Goal: Check status: Check status

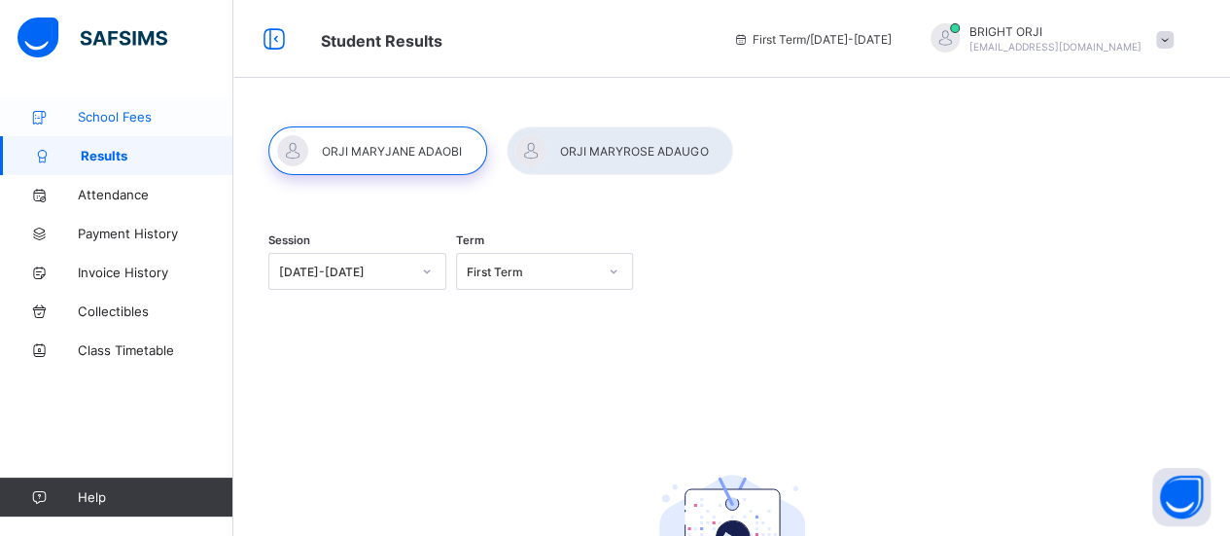
click at [136, 120] on span "School Fees" at bounding box center [156, 117] width 156 height 16
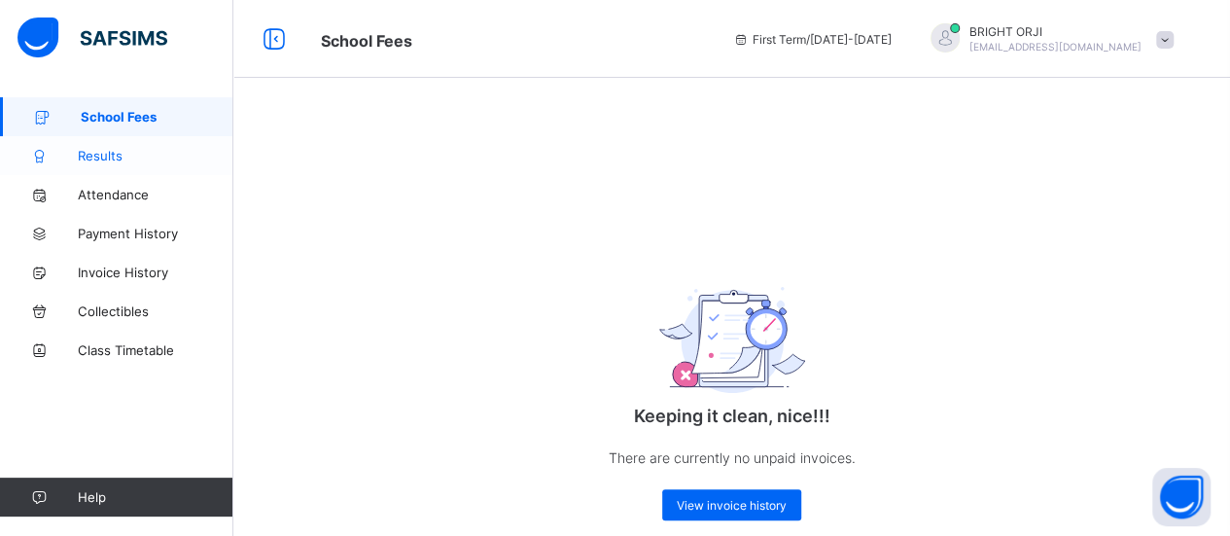
click at [105, 156] on span "Results" at bounding box center [156, 156] width 156 height 16
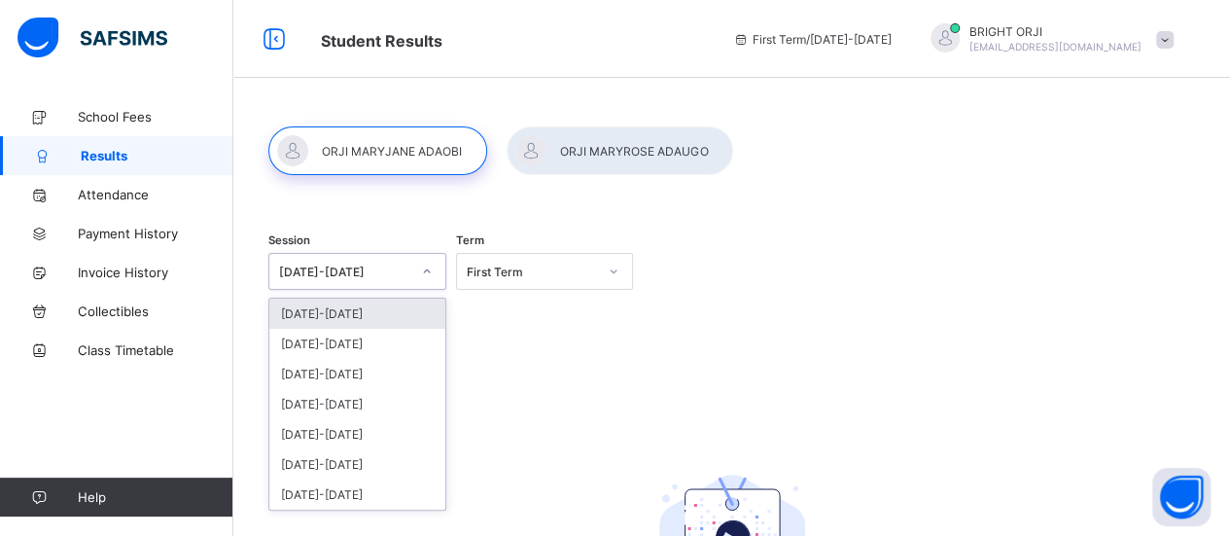
click at [431, 267] on icon at bounding box center [427, 271] width 12 height 19
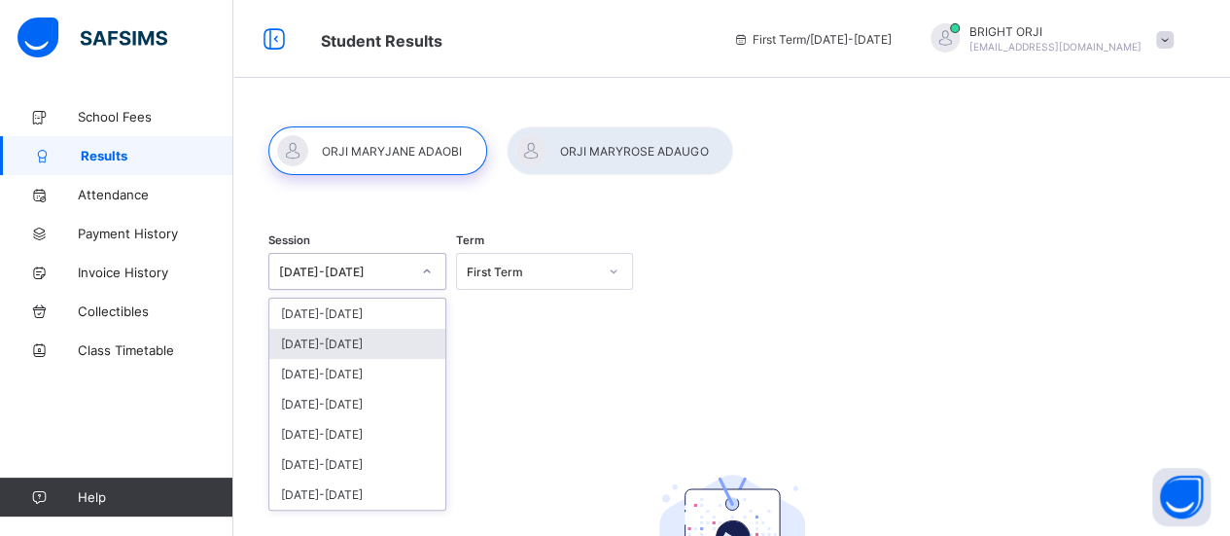
click at [344, 335] on div "[DATE]-[DATE]" at bounding box center [357, 344] width 176 height 30
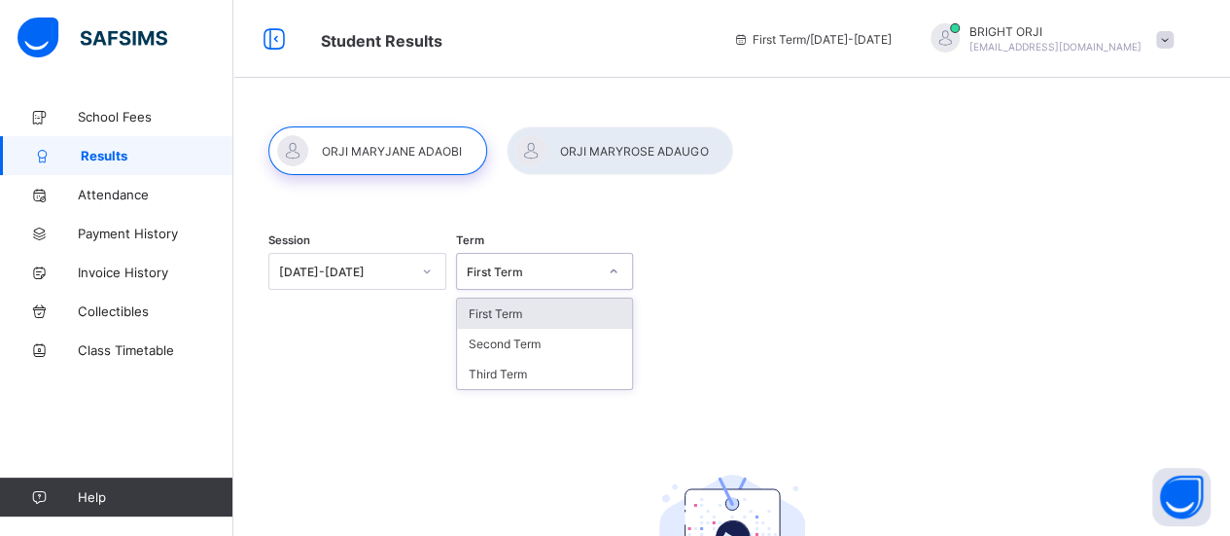
click at [619, 270] on icon at bounding box center [614, 271] width 12 height 19
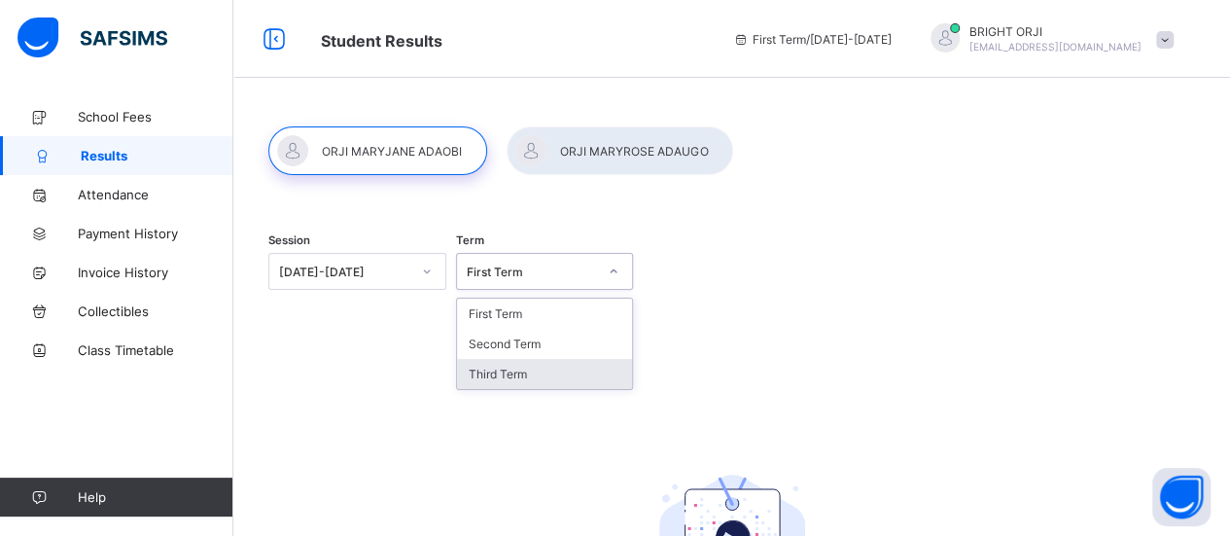
click at [518, 368] on div "Third Term" at bounding box center [545, 374] width 176 height 30
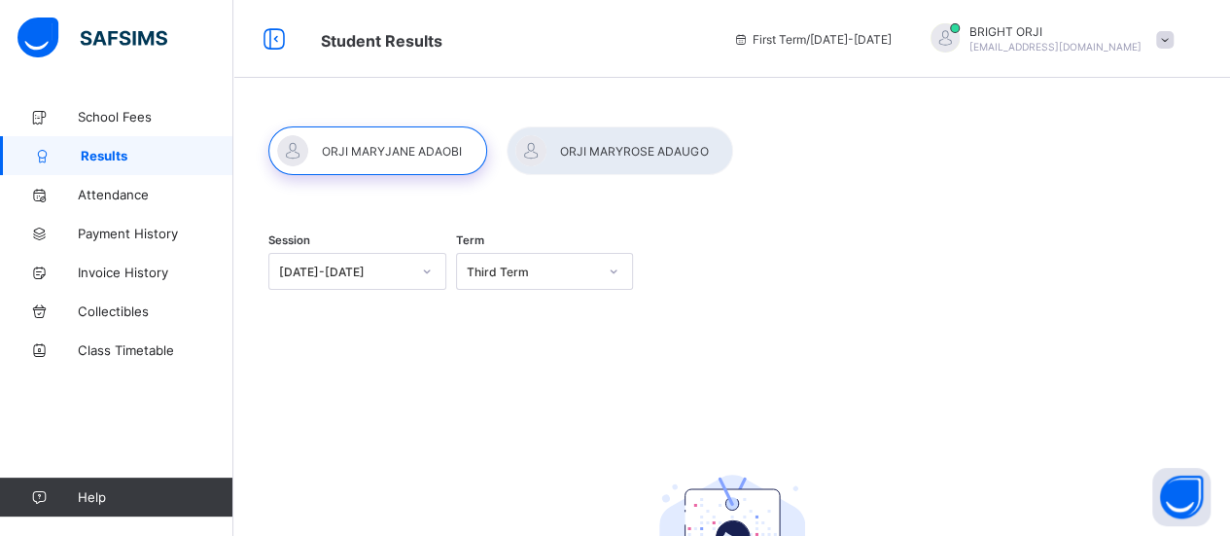
click at [406, 146] on div at bounding box center [377, 150] width 219 height 49
click at [130, 112] on span "School Fees" at bounding box center [156, 117] width 156 height 16
